Goal: Navigation & Orientation: Find specific page/section

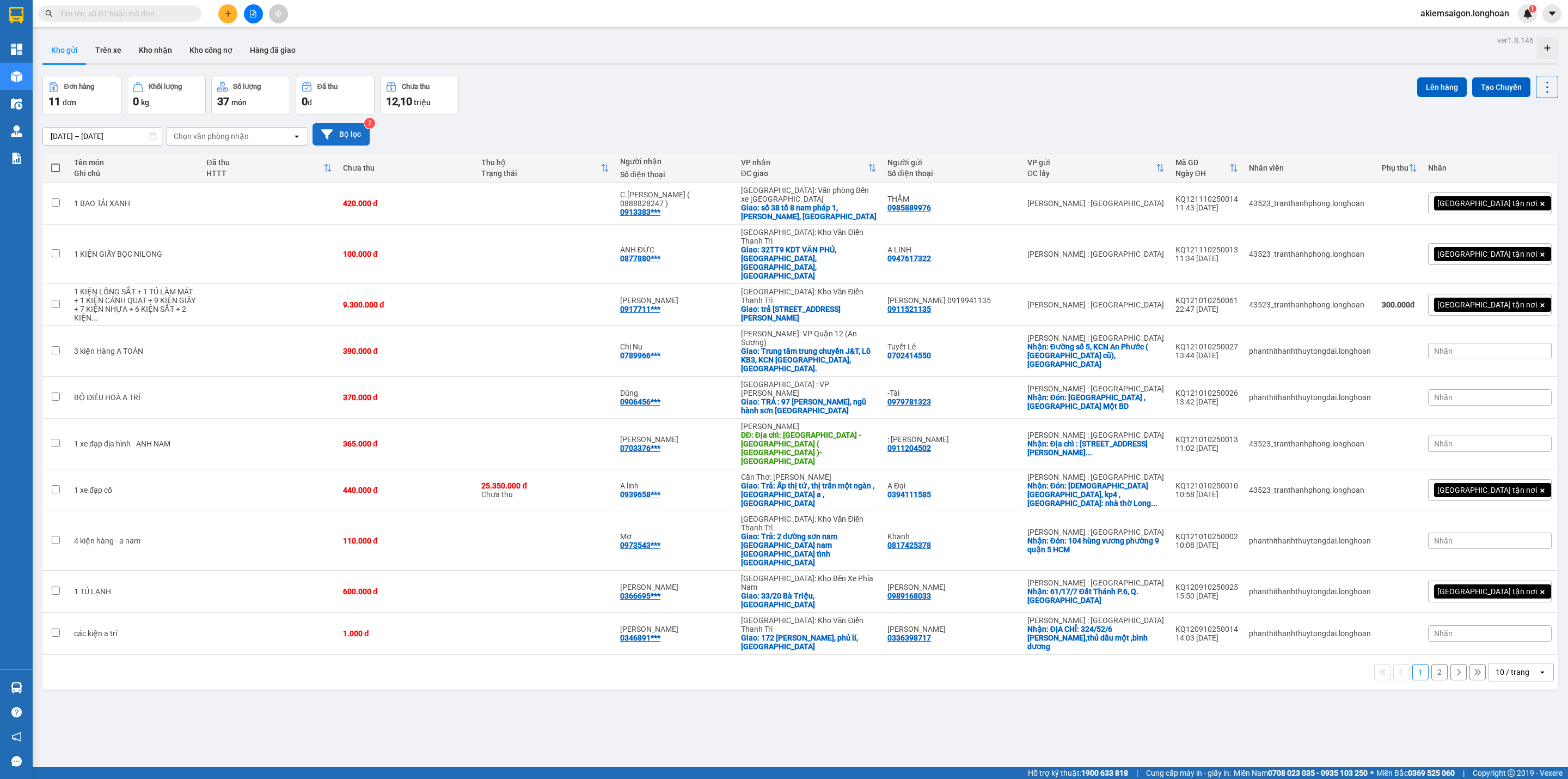
click at [336, 134] on button "Bộ lọc" at bounding box center [340, 134] width 57 height 23
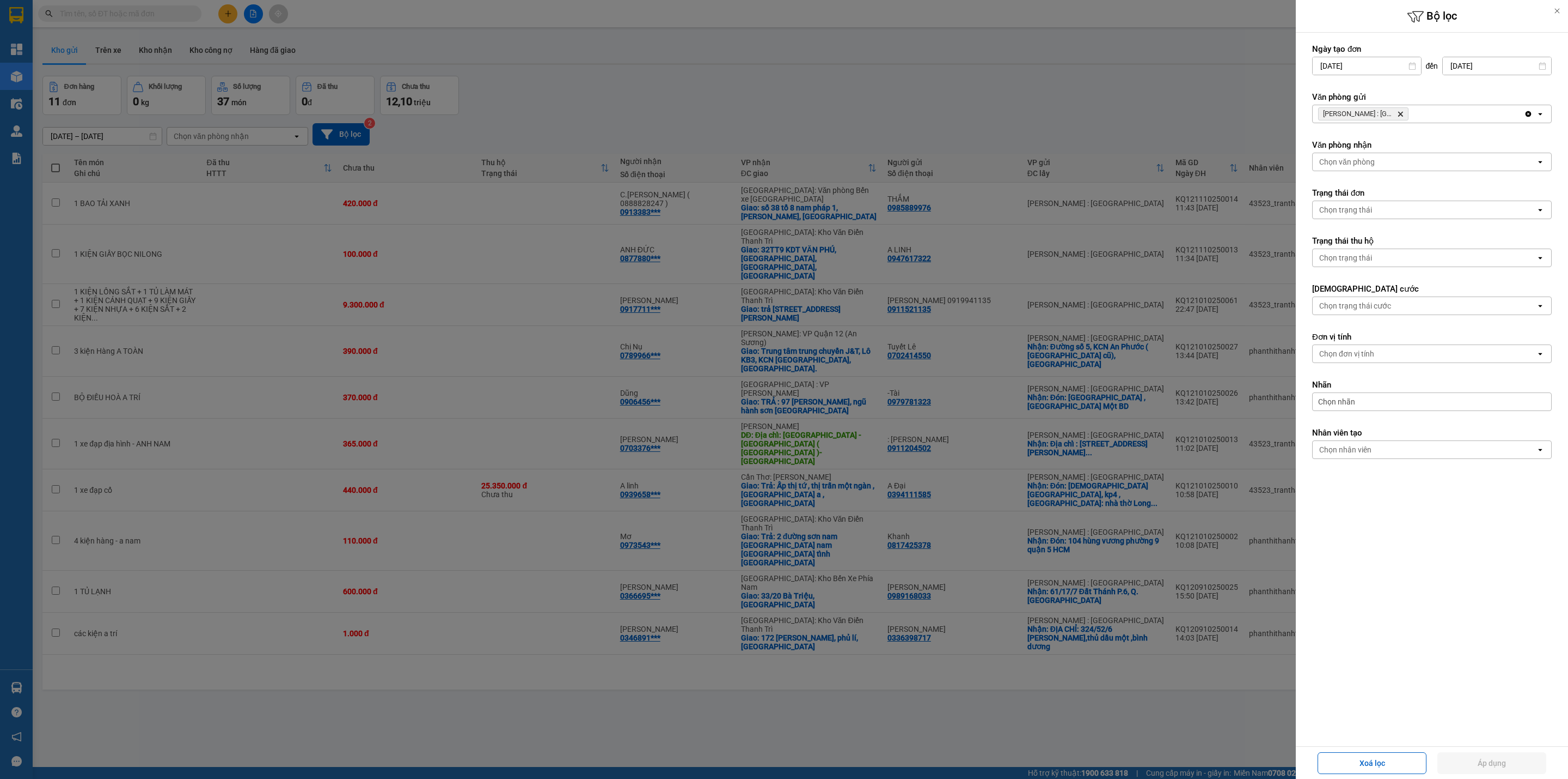
click at [1400, 114] on icon "Hồ Chí Minh : Kho Quận 12, close by backspace" at bounding box center [1401, 114] width 5 height 5
click at [1400, 113] on div "Chọn văn phòng" at bounding box center [1424, 114] width 223 height 17
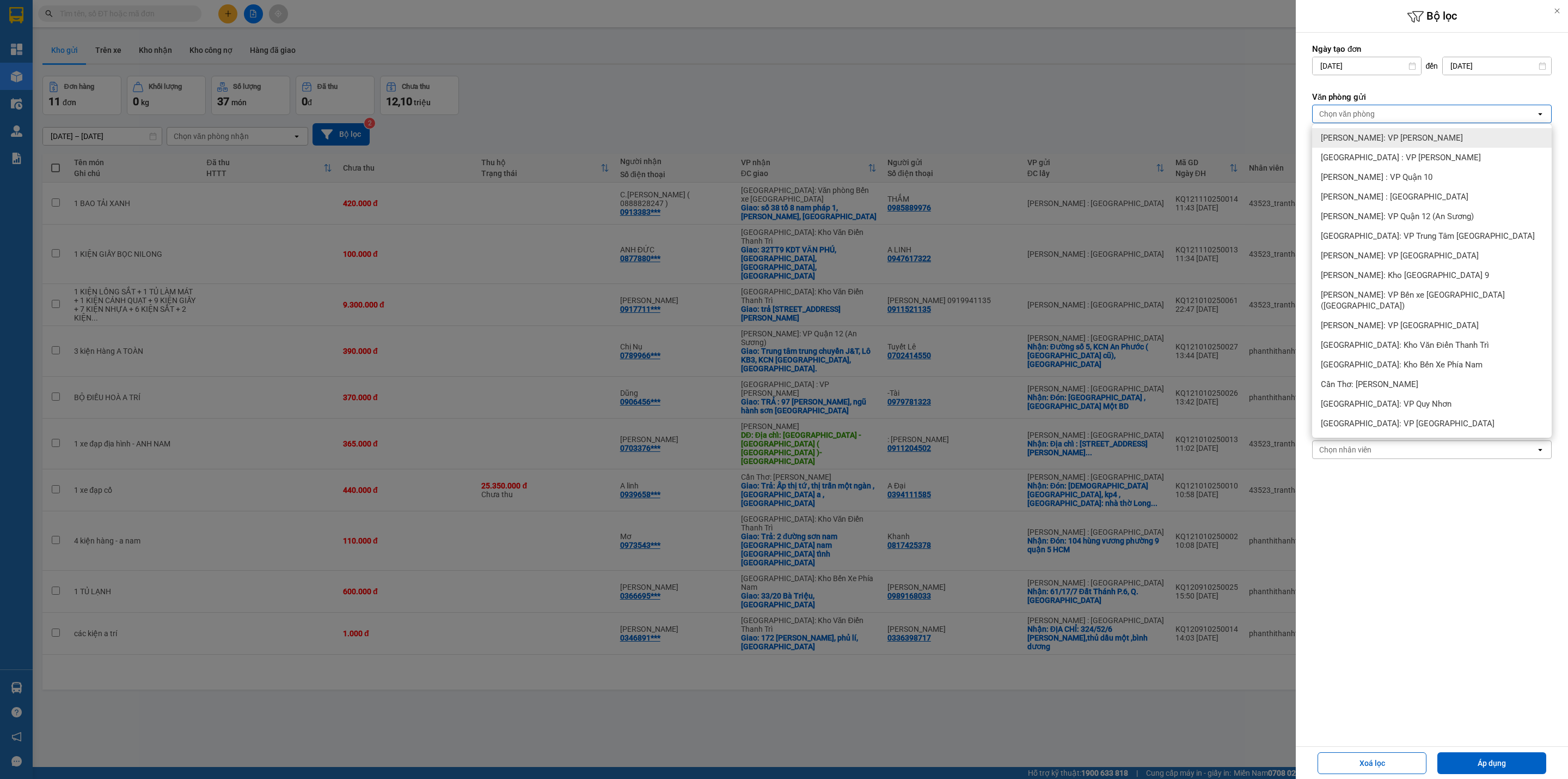
click at [1411, 139] on span "[PERSON_NAME]: VP [PERSON_NAME]" at bounding box center [1392, 138] width 142 height 11
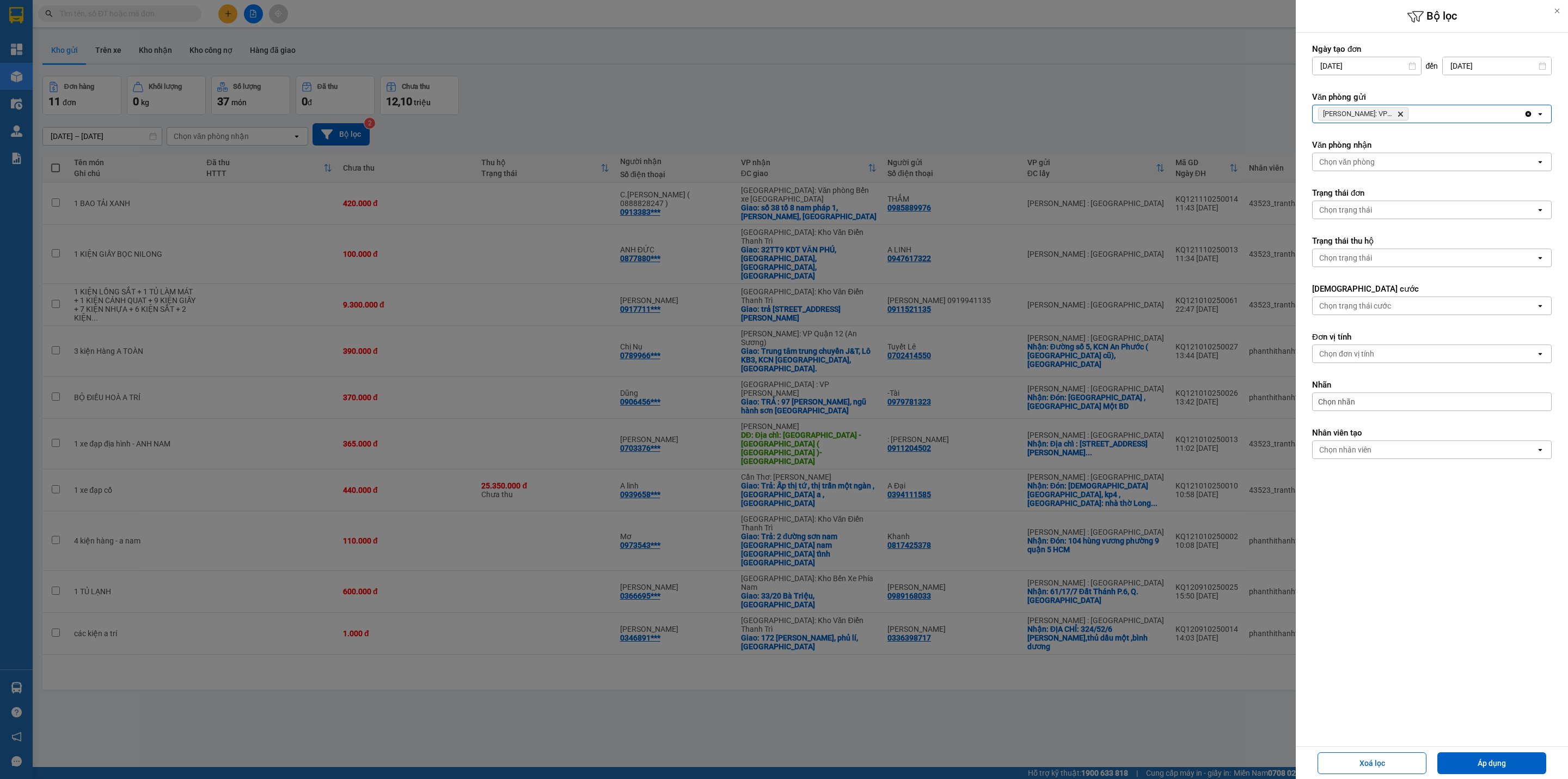
click at [1464, 117] on div "[PERSON_NAME]: VP [PERSON_NAME]" at bounding box center [1419, 114] width 211 height 17
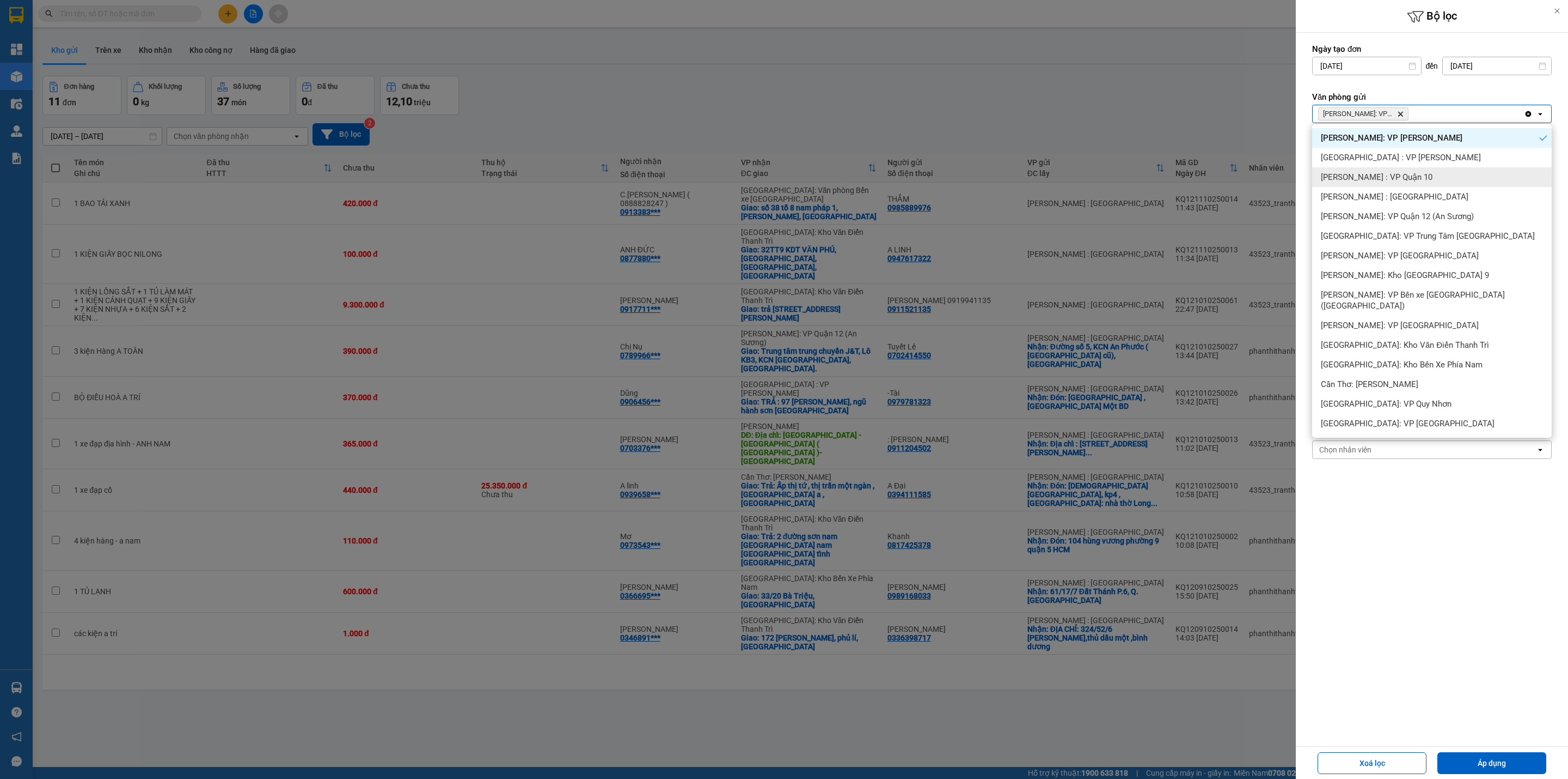
click at [1452, 183] on div "[PERSON_NAME] : VP Quận 10" at bounding box center [1432, 177] width 239 height 20
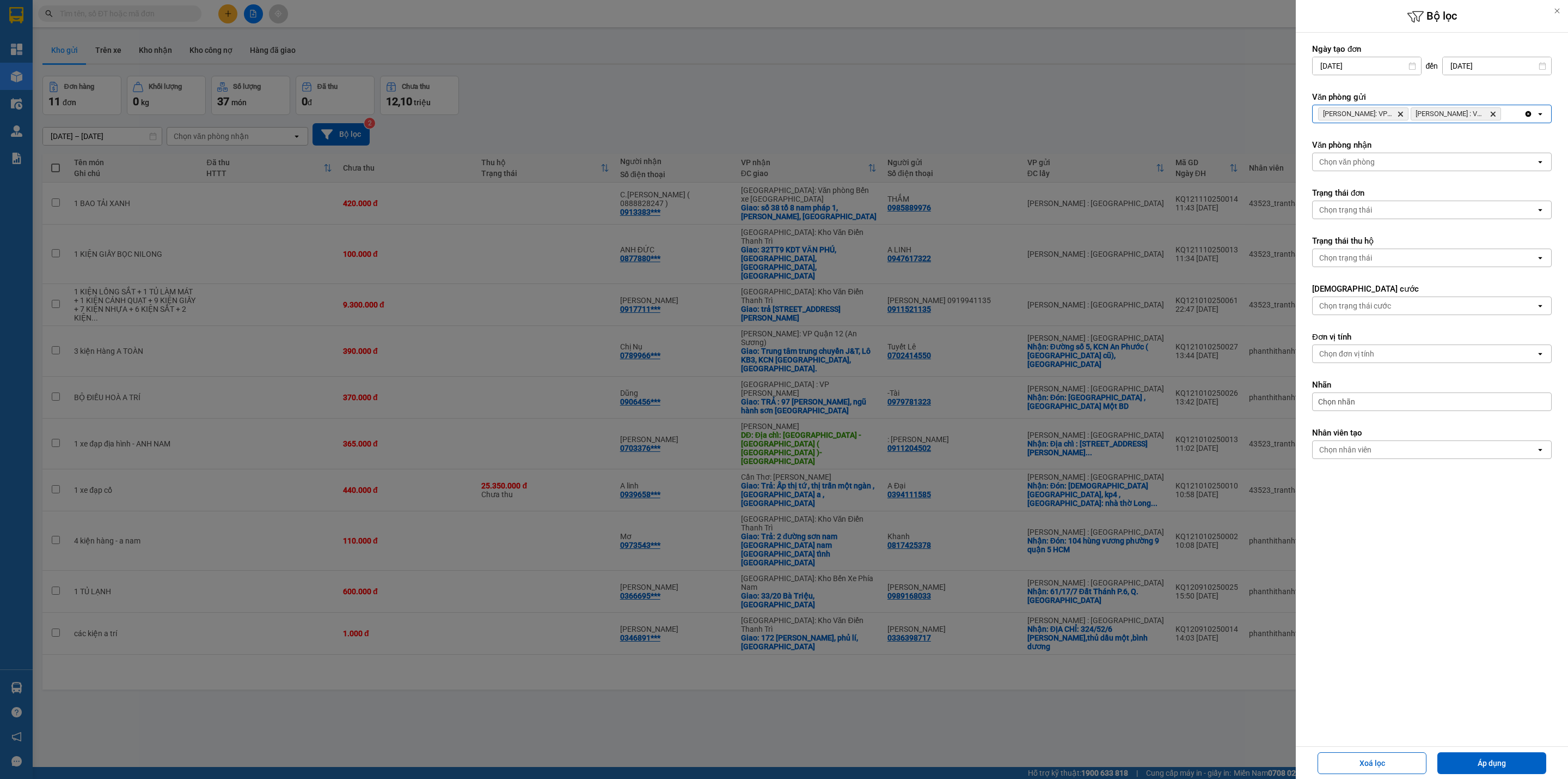
click at [1512, 113] on div "[PERSON_NAME]: VP Bình Thạnh Delete [PERSON_NAME][GEOGRAPHIC_DATA] : VP Quận 10…" at bounding box center [1419, 114] width 211 height 17
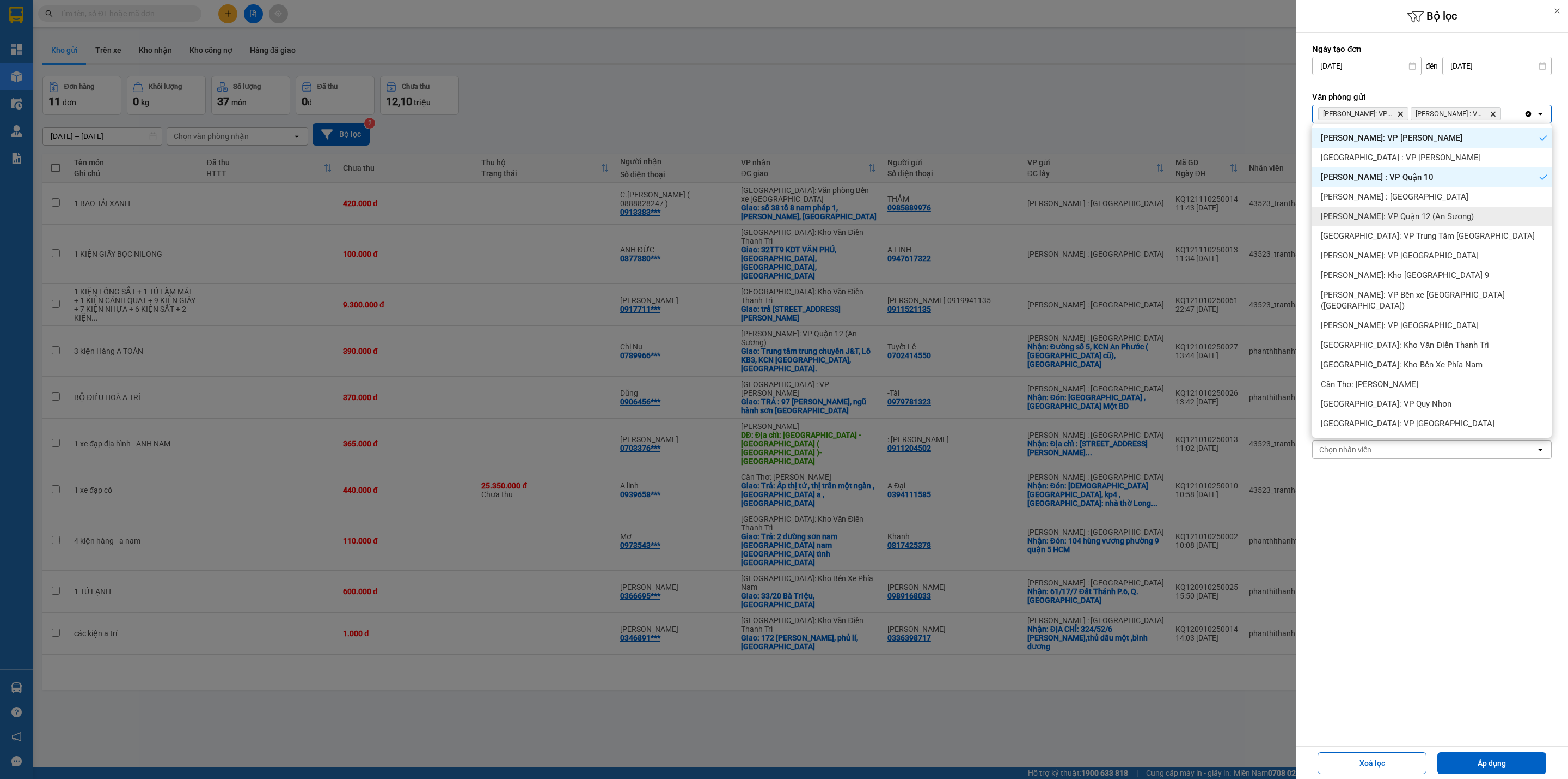
click at [1466, 218] on div "[PERSON_NAME]: VP Quận 12 (An Sương)" at bounding box center [1432, 216] width 239 height 20
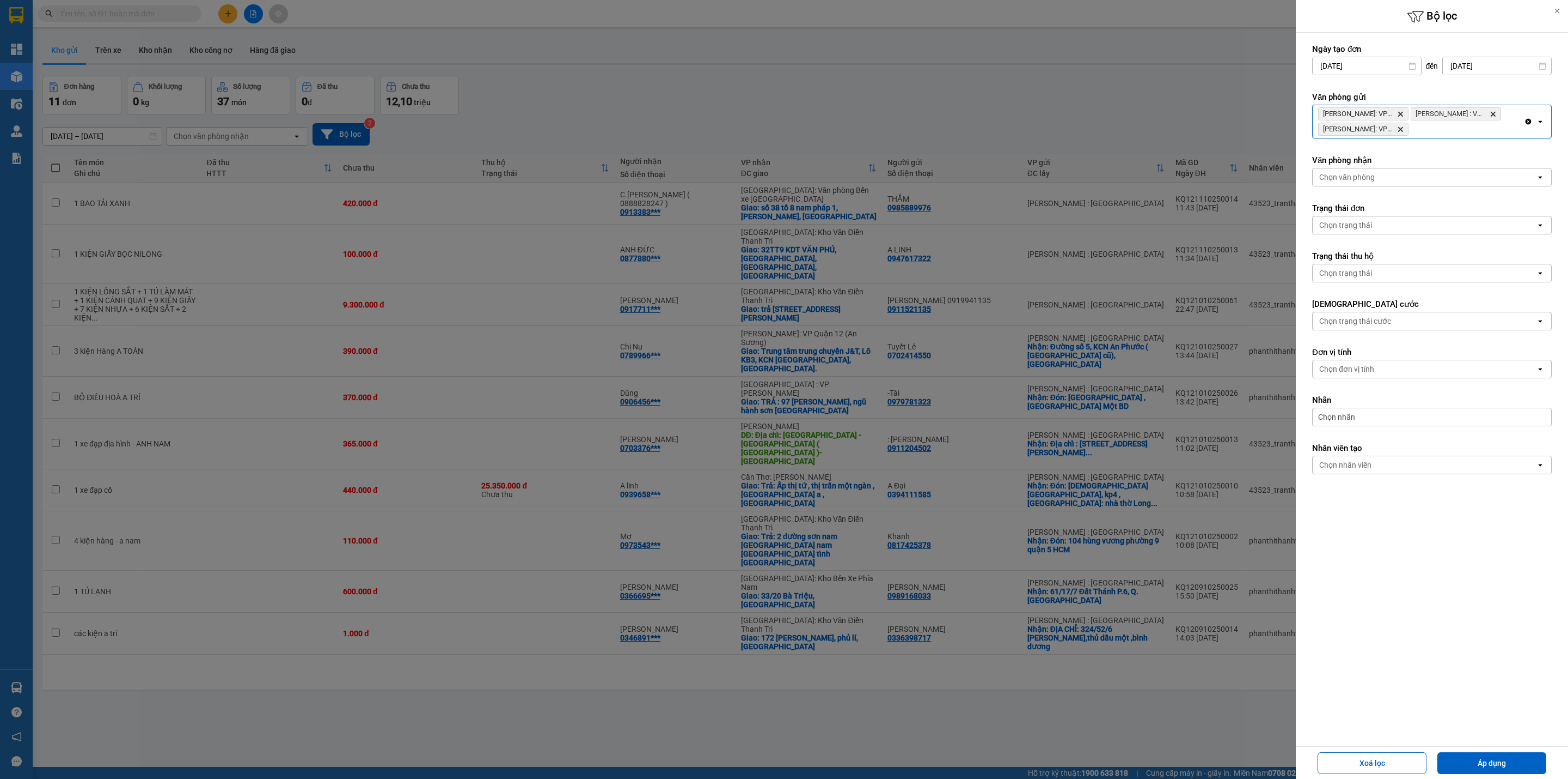
click at [1471, 136] on div "[PERSON_NAME]: VP Bình Thạnh Delete [PERSON_NAME][GEOGRAPHIC_DATA] : VP [GEOGRA…" at bounding box center [1419, 121] width 211 height 33
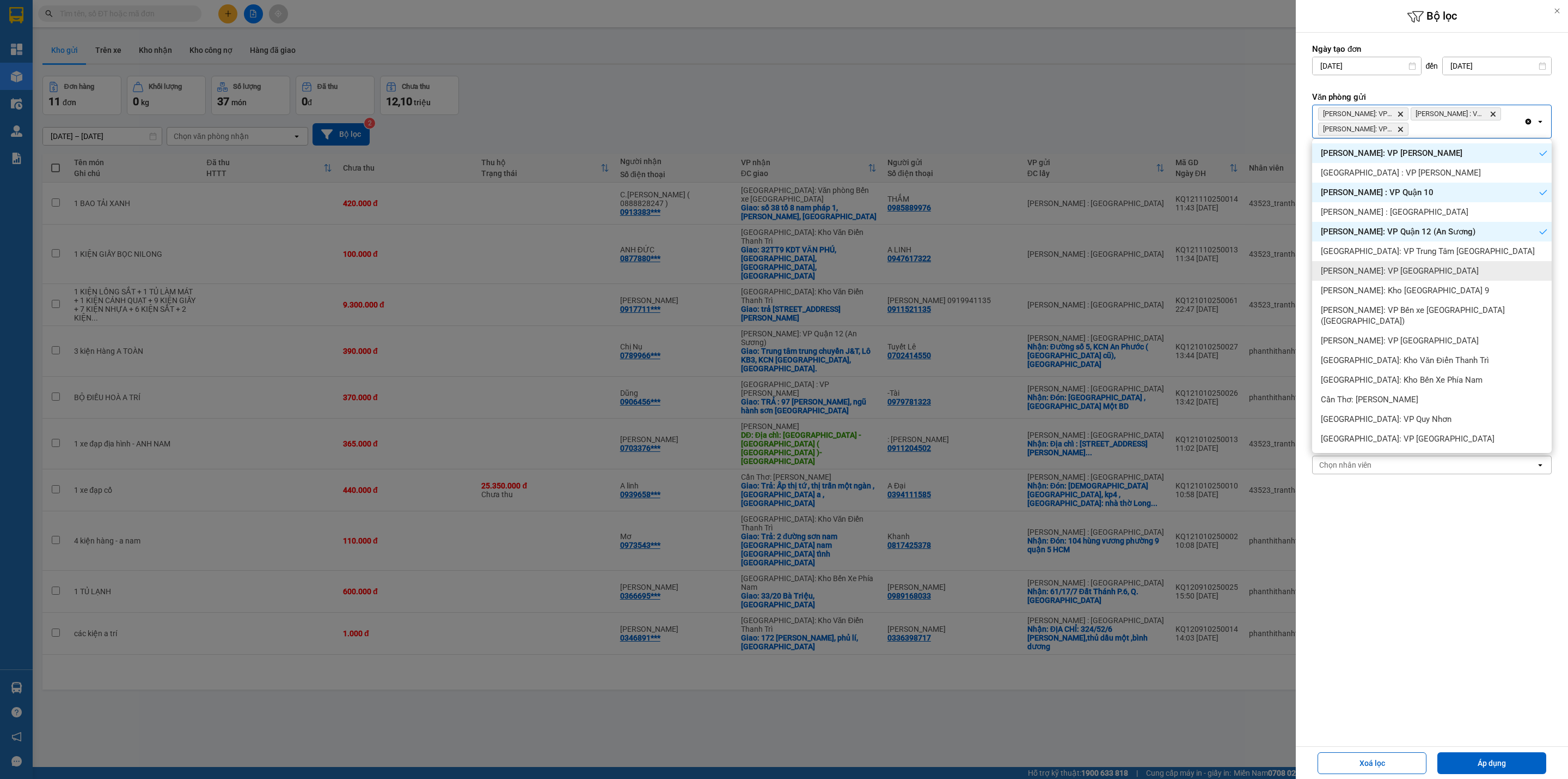
click at [1461, 266] on div "[PERSON_NAME]: VP [GEOGRAPHIC_DATA]" at bounding box center [1432, 270] width 239 height 20
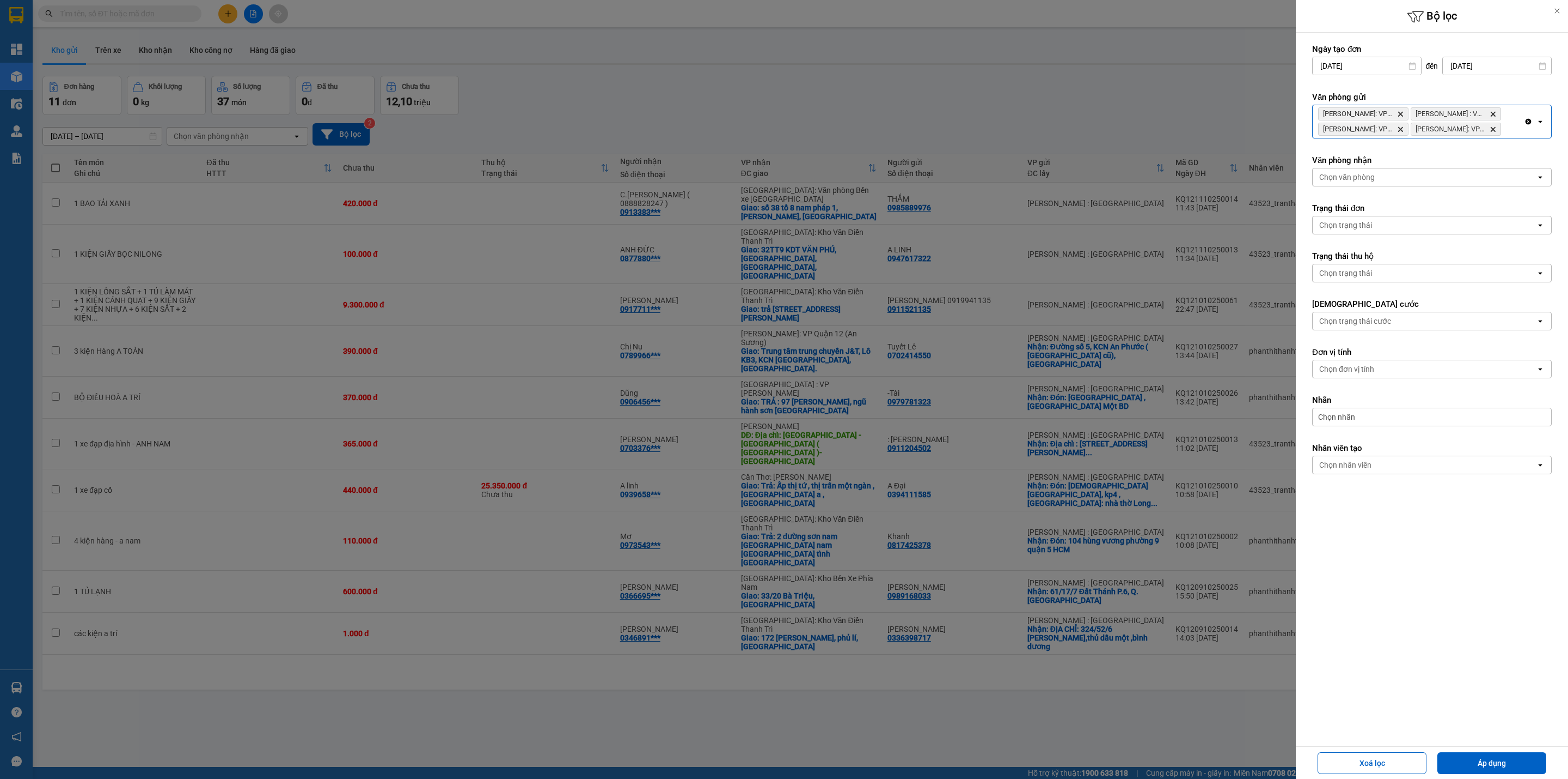
click at [1509, 123] on div "[PERSON_NAME]: VP Bình Thạnh Delete Hồ Chí [GEOGRAPHIC_DATA] : VP [GEOGRAPHIC_D…" at bounding box center [1419, 121] width 211 height 33
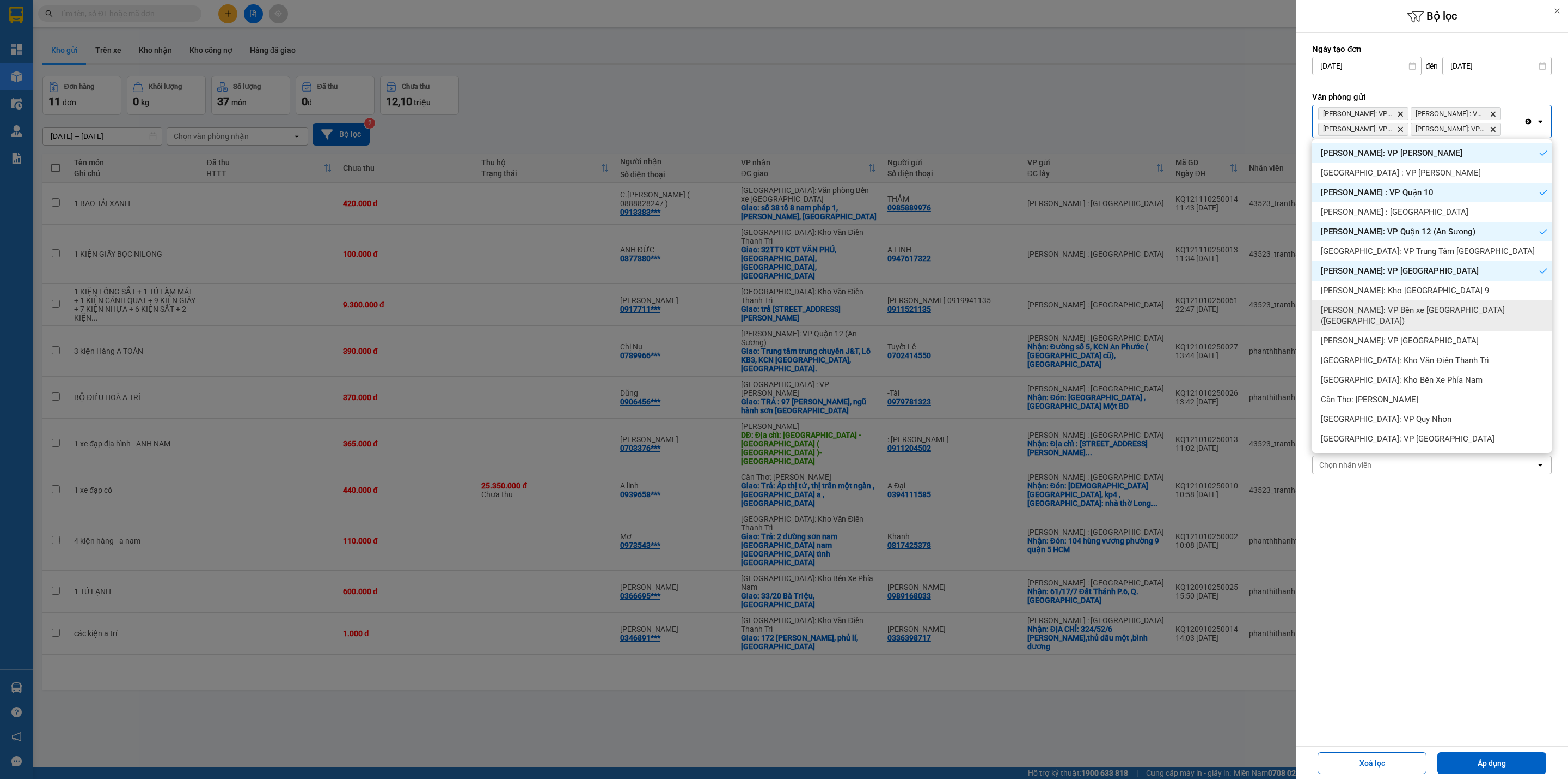
click at [1476, 301] on div "[PERSON_NAME]: VP Bến xe [GEOGRAPHIC_DATA] ([GEOGRAPHIC_DATA])" at bounding box center [1432, 315] width 239 height 31
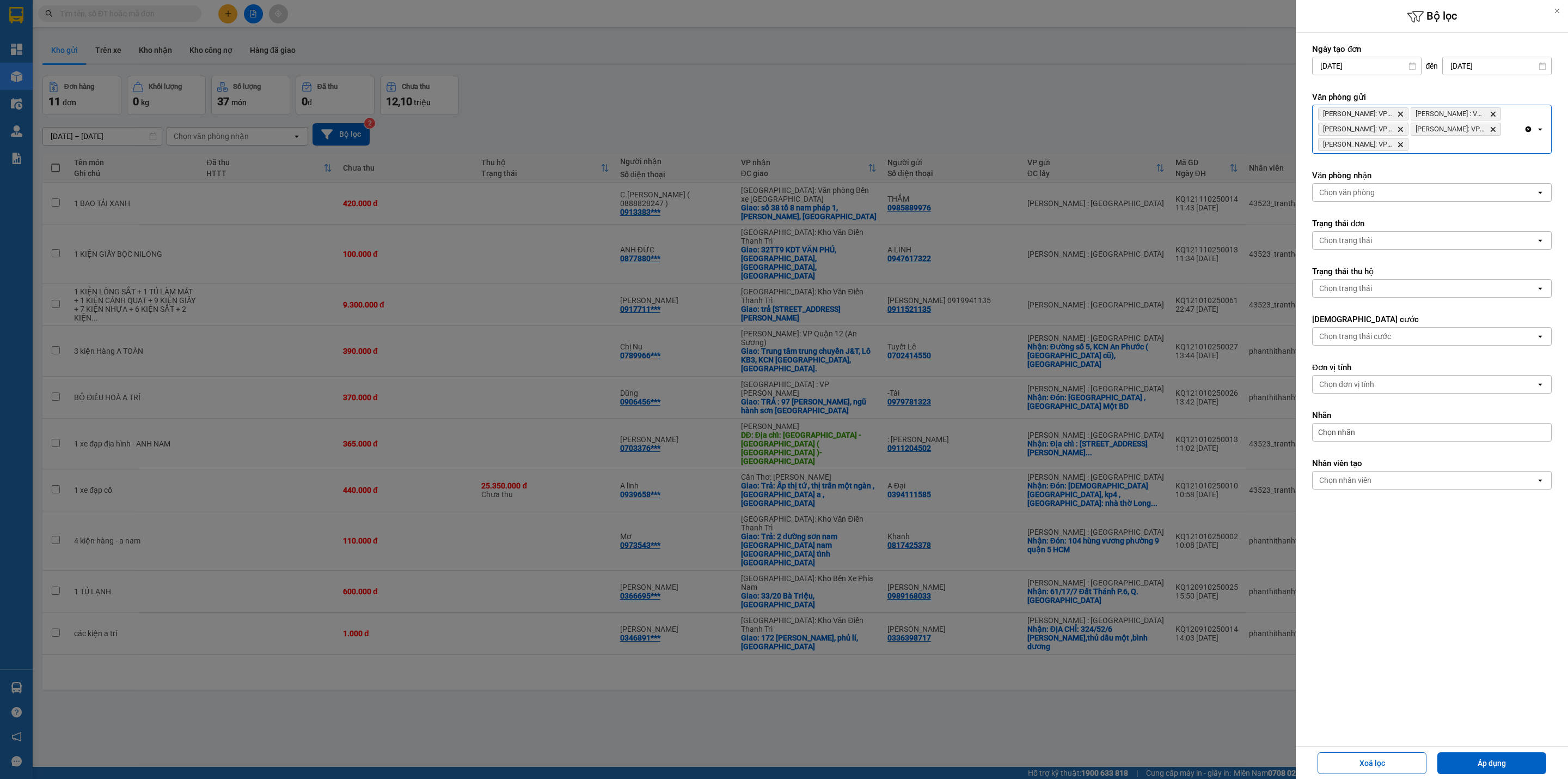
click at [1475, 148] on div "[PERSON_NAME]: VP Bình Thạnh Delete Hồ Chí [GEOGRAPHIC_DATA] : VP [GEOGRAPHIC_D…" at bounding box center [1419, 128] width 211 height 48
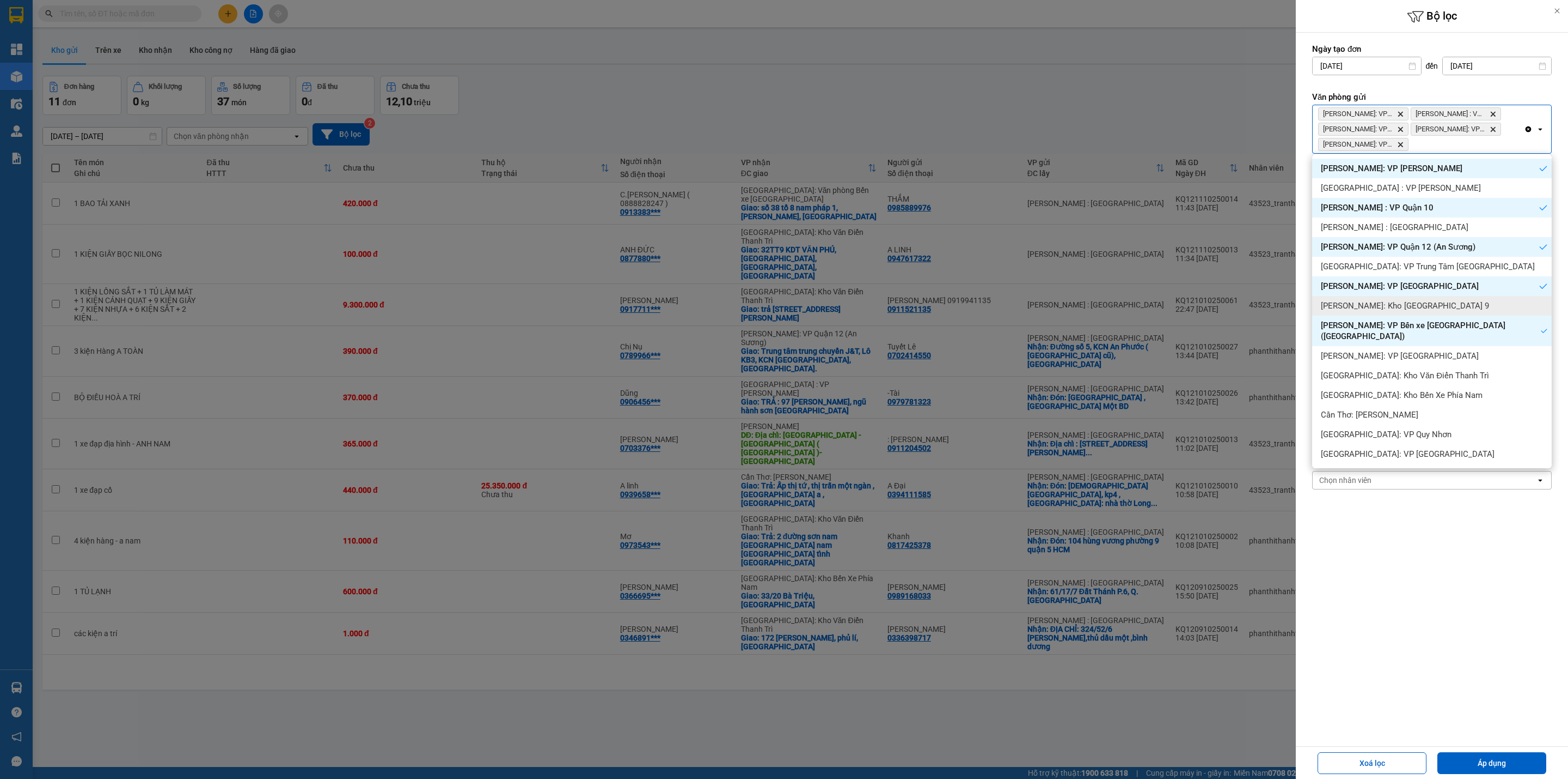
click at [1457, 309] on div "[PERSON_NAME]: Kho [GEOGRAPHIC_DATA] 9" at bounding box center [1432, 305] width 239 height 20
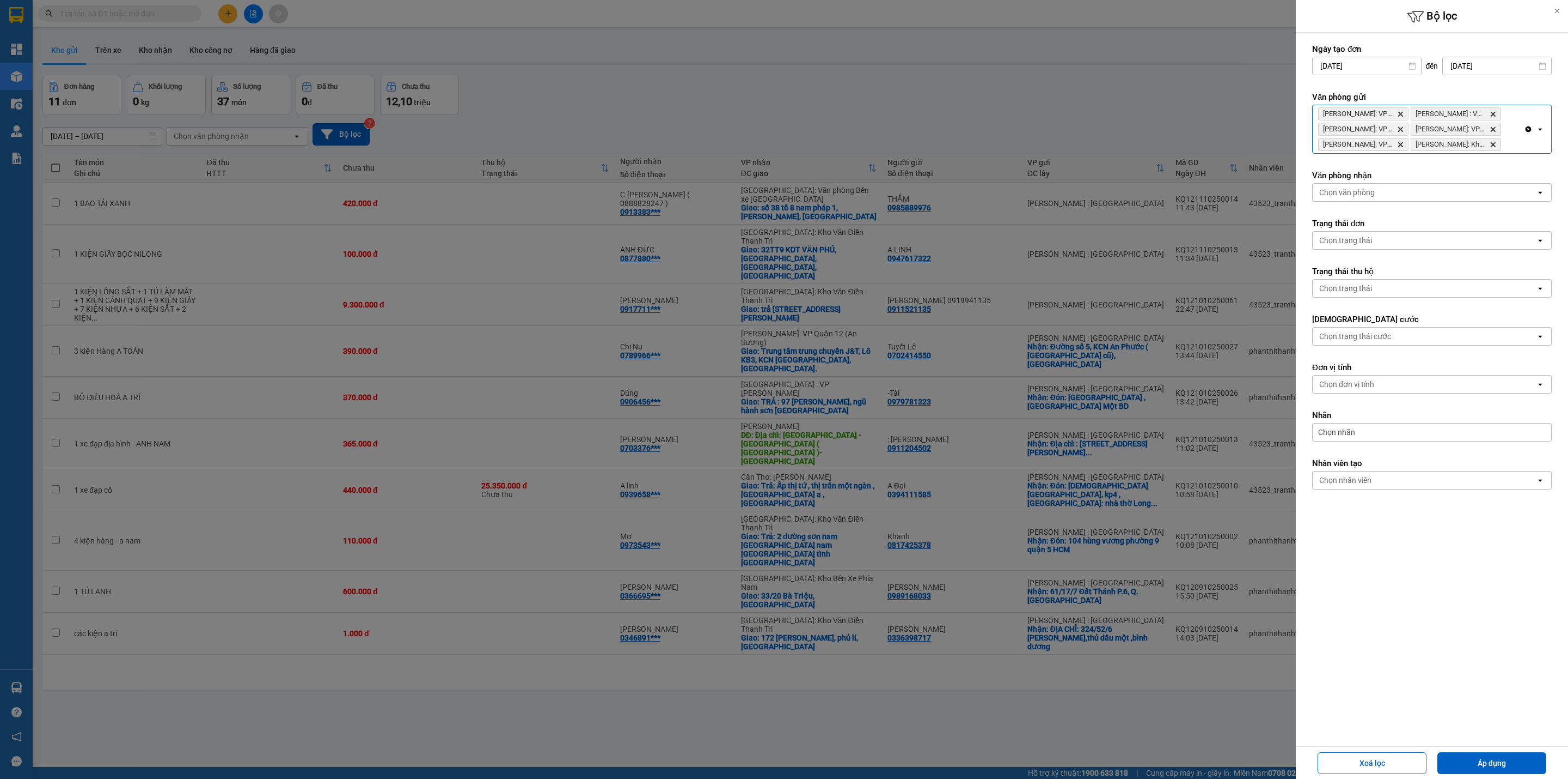
click at [1512, 146] on div "[PERSON_NAME]: VP Bình Thạnh Delete Hồ Chí [GEOGRAPHIC_DATA] : VP [GEOGRAPHIC_D…" at bounding box center [1419, 128] width 211 height 48
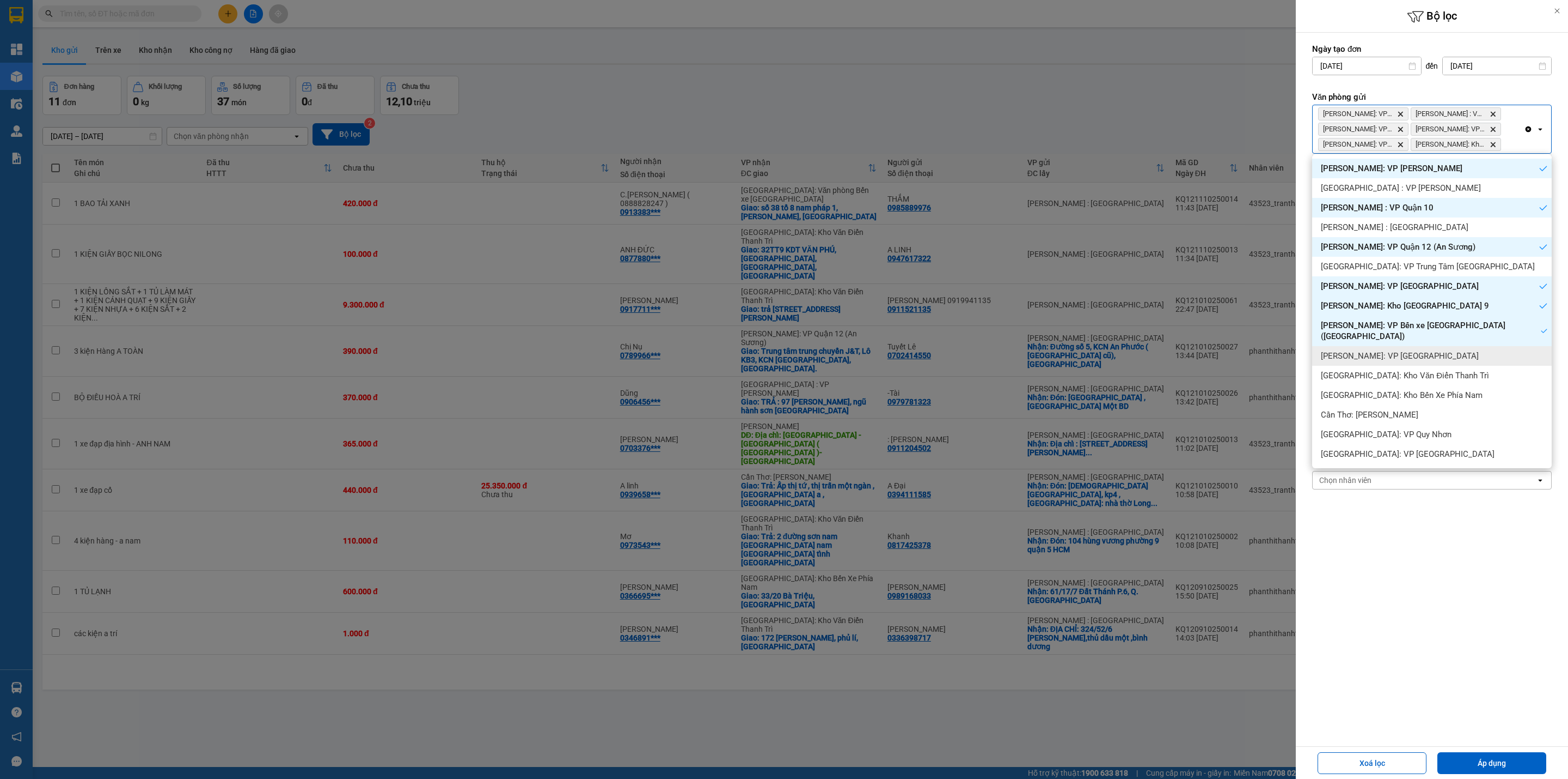
click at [1482, 347] on div "[PERSON_NAME]: VP [GEOGRAPHIC_DATA]" at bounding box center [1432, 355] width 239 height 20
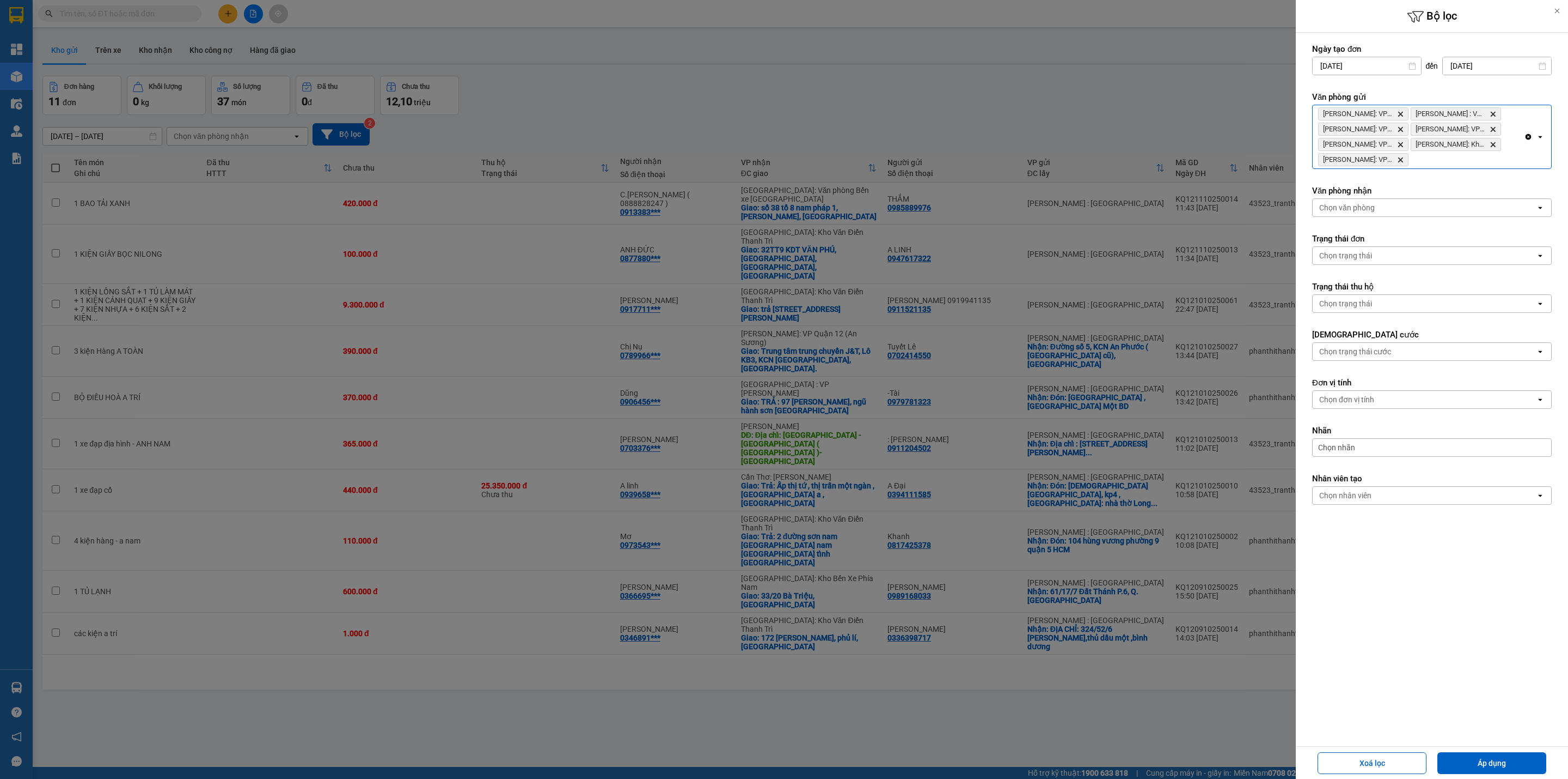
click at [1453, 160] on div "[PERSON_NAME]: VP Bình Thạnh Delete Hồ Chí [GEOGRAPHIC_DATA] : VP [GEOGRAPHIC_D…" at bounding box center [1419, 136] width 211 height 63
click at [1482, 759] on button "Áp dụng" at bounding box center [1491, 763] width 109 height 22
